Goal: Task Accomplishment & Management: Complete application form

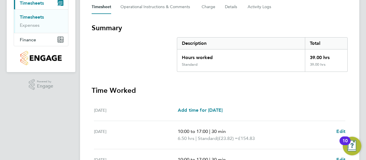
scroll to position [87, 0]
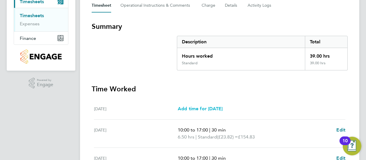
click at [223, 108] on span "Add time for [DATE]" at bounding box center [200, 109] width 45 height 6
select select "30"
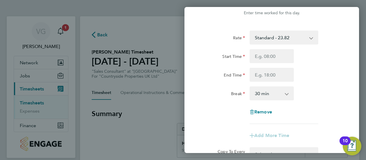
scroll to position [29, 0]
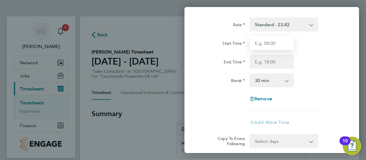
click at [270, 47] on input "Start Time" at bounding box center [272, 43] width 44 height 14
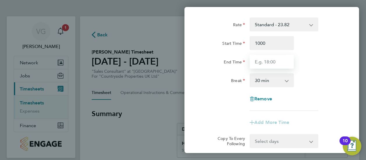
type input "10:00"
click at [279, 63] on input "End Time" at bounding box center [272, 62] width 44 height 14
type input "17:00"
click at [290, 79] on app-icon-cross-button at bounding box center [290, 80] width 7 height 13
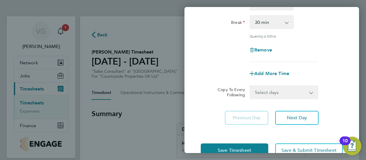
scroll to position [58, 0]
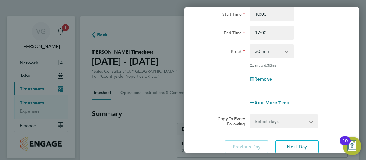
click at [275, 54] on select "0 min 15 min 30 min 45 min 60 min 75 min 90 min" at bounding box center [268, 51] width 36 height 13
select select "0"
click at [250, 45] on select "0 min 15 min 30 min 45 min 60 min 75 min 90 min" at bounding box center [268, 51] width 36 height 13
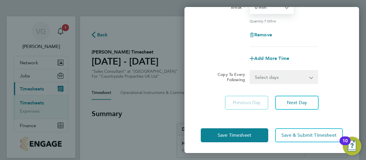
scroll to position [103, 0]
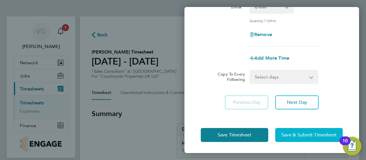
click at [315, 135] on span "Save & Submit Timesheet" at bounding box center [309, 135] width 55 height 6
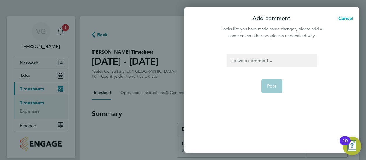
click at [342, 19] on span "Cancel" at bounding box center [345, 19] width 17 height 6
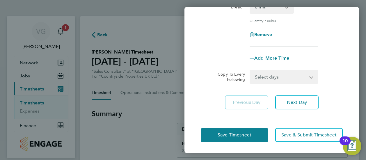
scroll to position [0, 0]
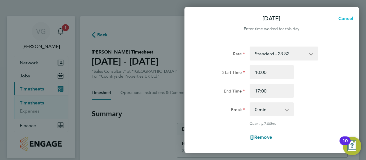
click at [348, 16] on span "Cancel" at bounding box center [345, 19] width 17 height 6
select select "30"
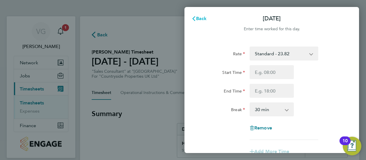
click at [201, 19] on span "Back" at bounding box center [201, 19] width 11 height 6
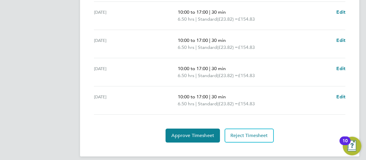
scroll to position [262, 0]
